Goal: Transaction & Acquisition: Purchase product/service

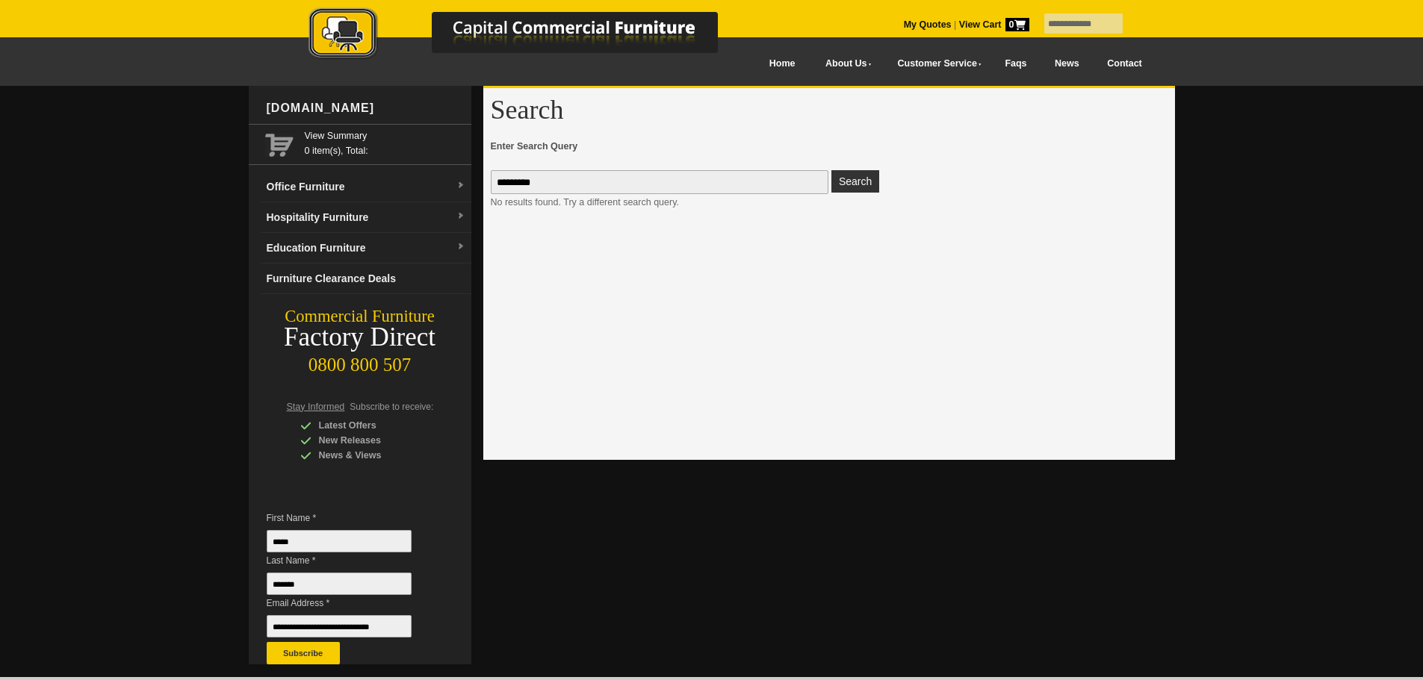
type input "**********"
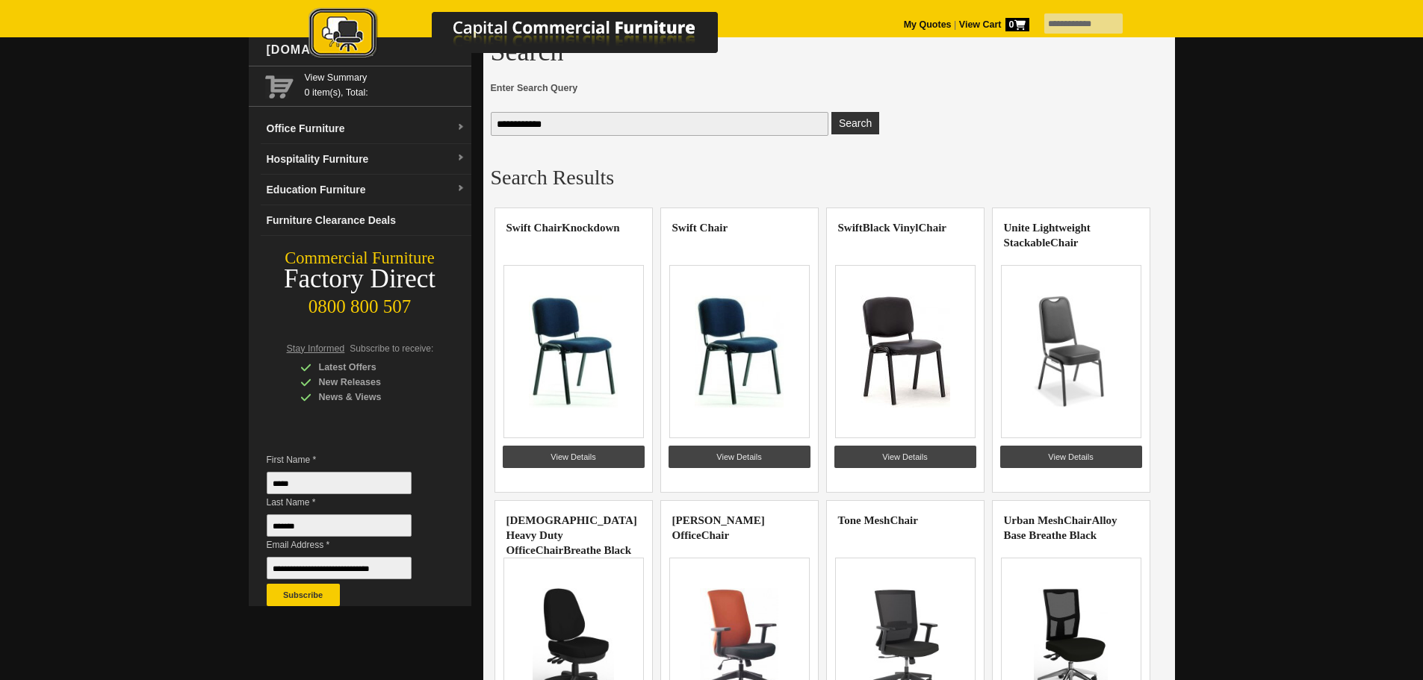
scroll to position [75, 0]
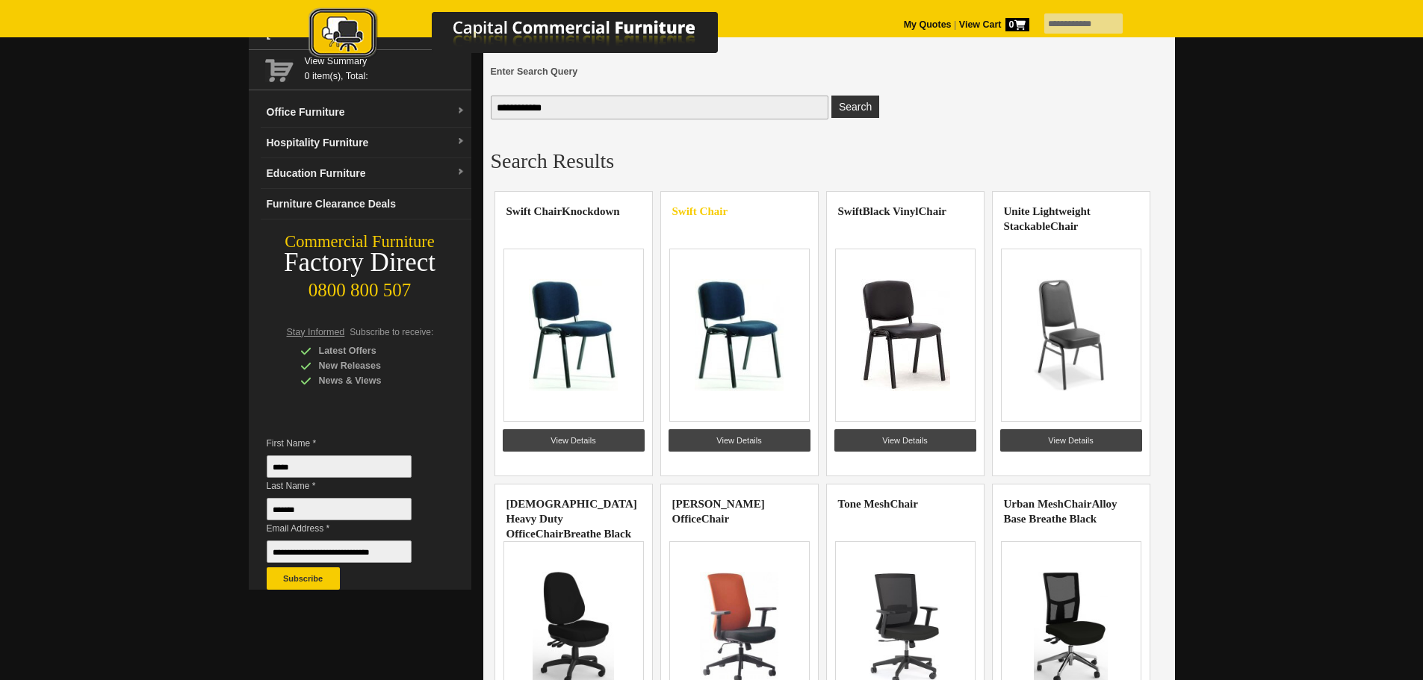
click at [708, 215] on highlight "Swift Chair" at bounding box center [700, 211] width 56 height 12
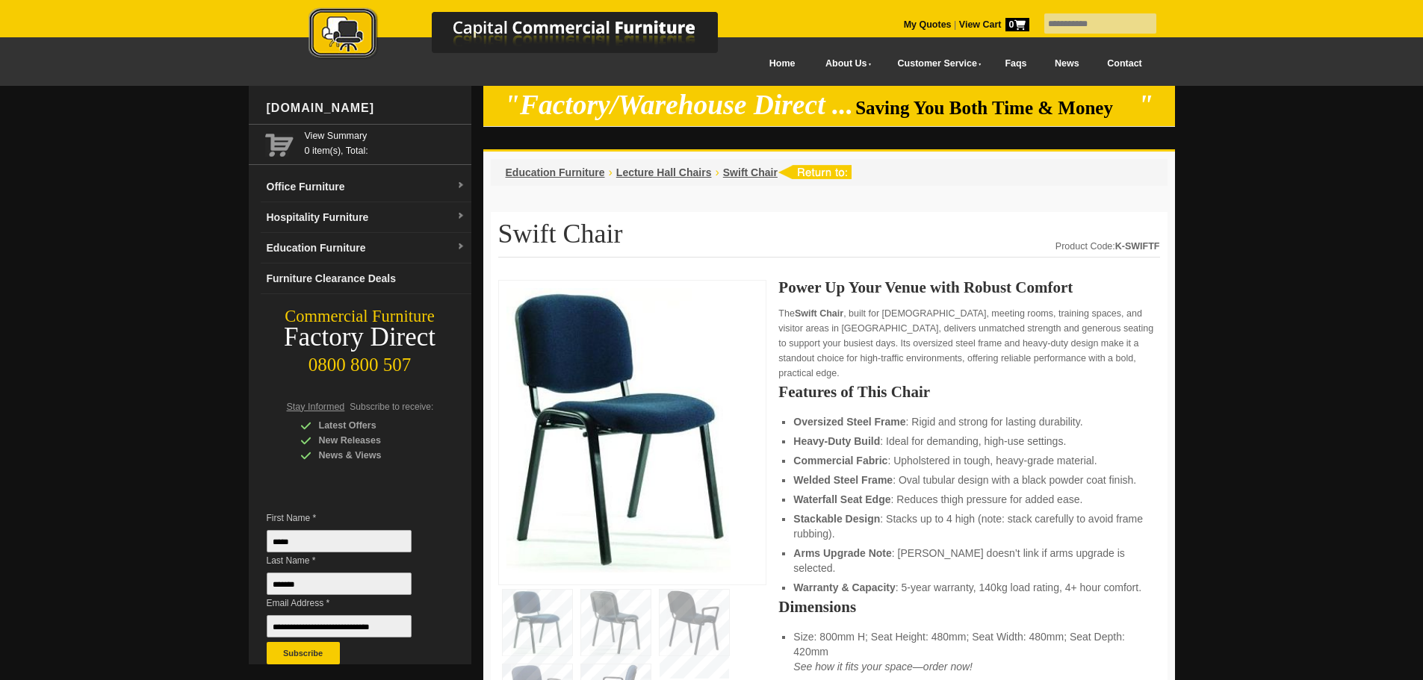
scroll to position [373, 0]
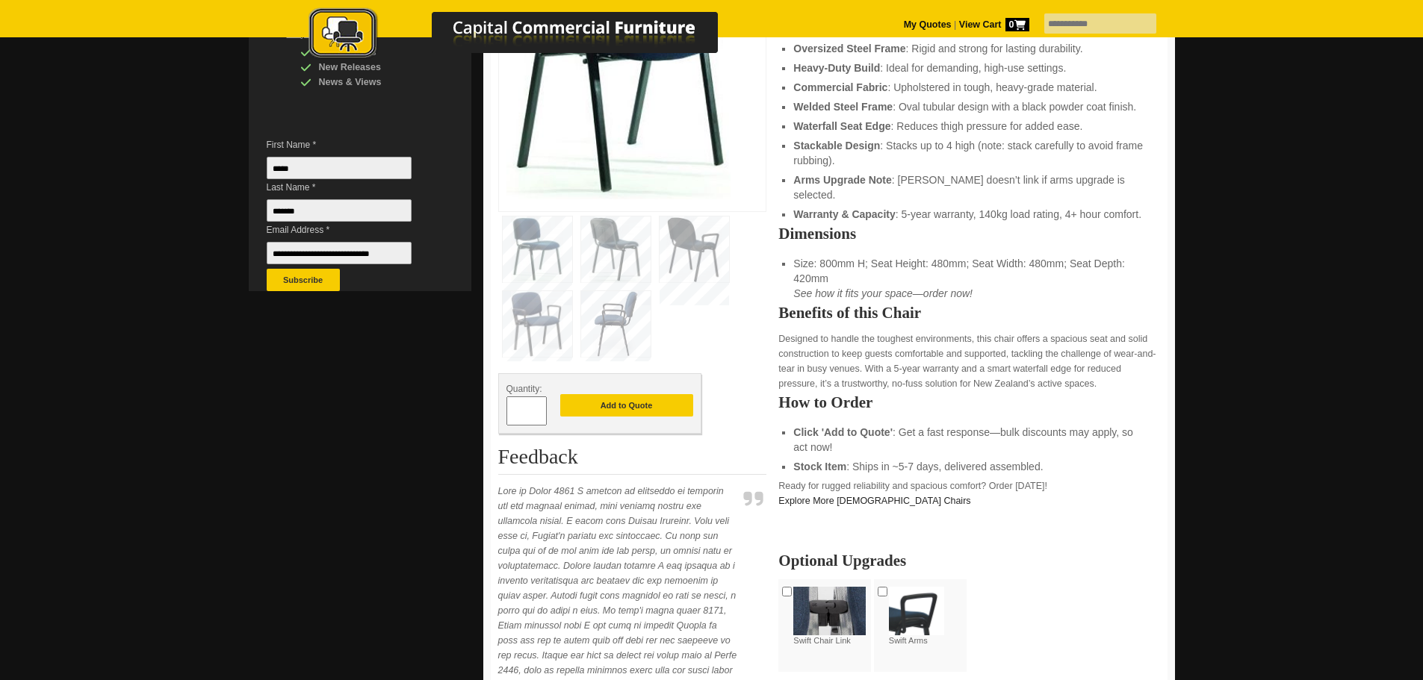
click at [906, 587] on img at bounding box center [916, 611] width 55 height 49
click at [915, 597] on img at bounding box center [916, 611] width 55 height 49
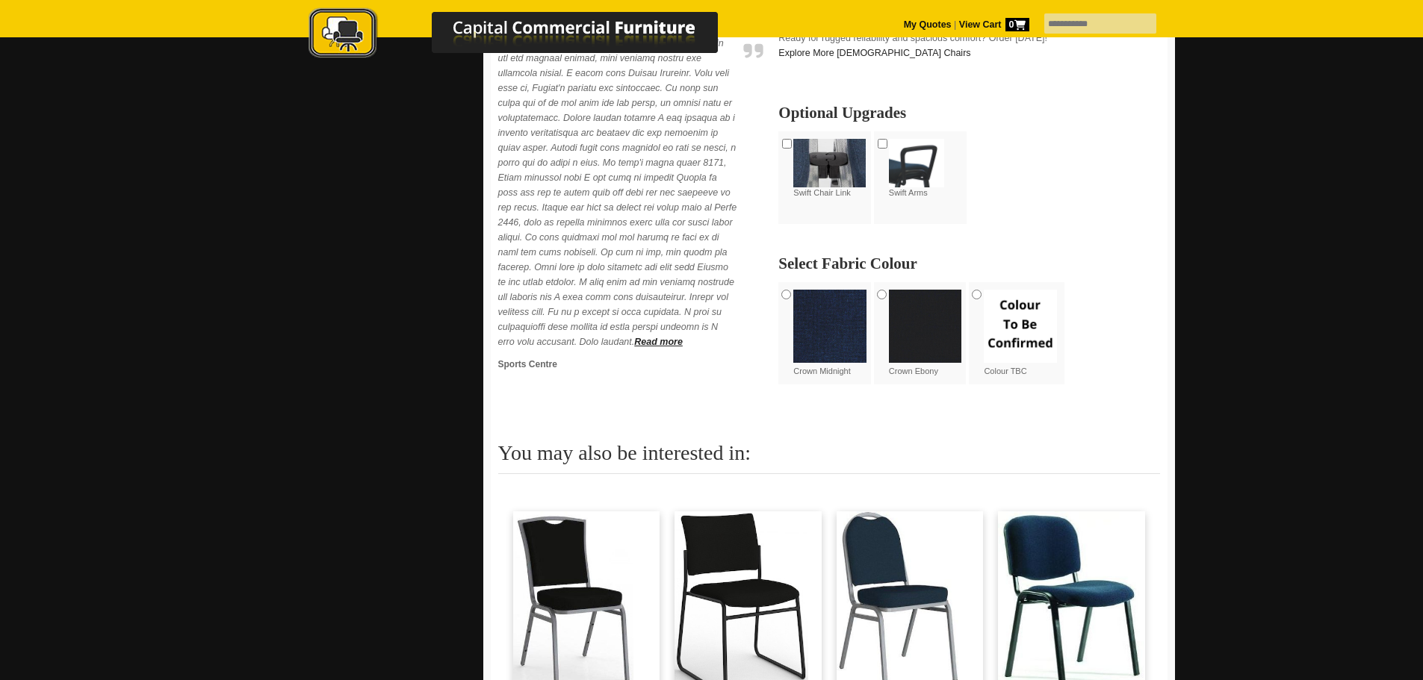
click at [908, 290] on img at bounding box center [925, 326] width 73 height 73
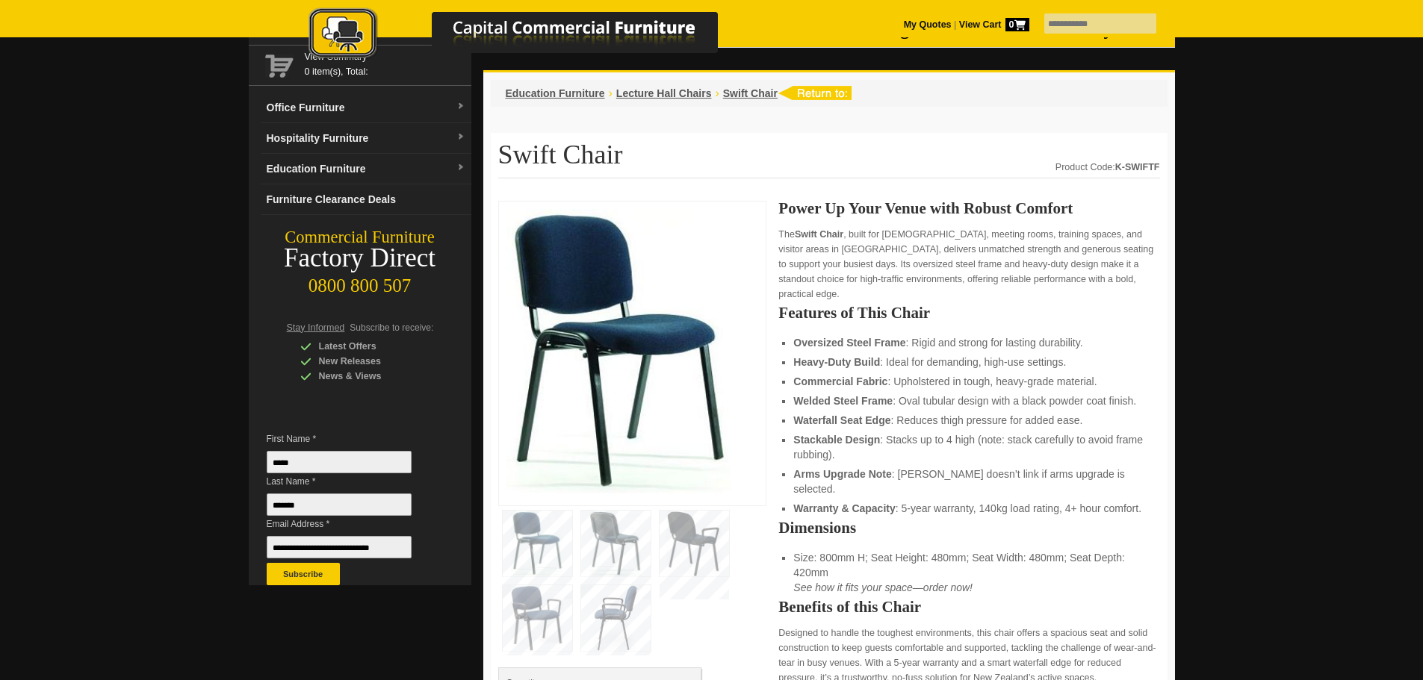
scroll to position [0, 0]
